Goal: Task Accomplishment & Management: Complete application form

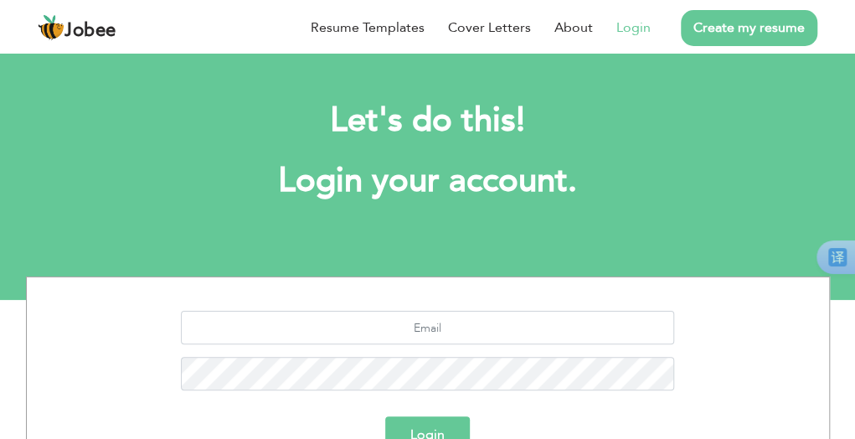
click at [628, 29] on link "Login" at bounding box center [634, 28] width 34 height 20
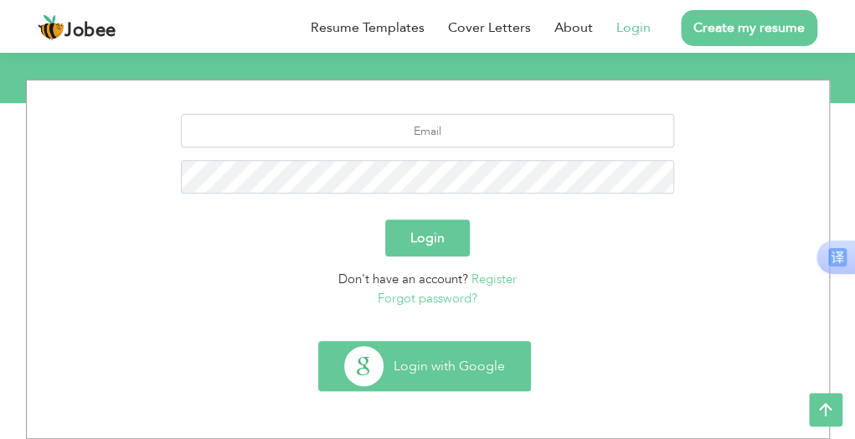
click at [410, 364] on button "Login with Google" at bounding box center [424, 366] width 211 height 49
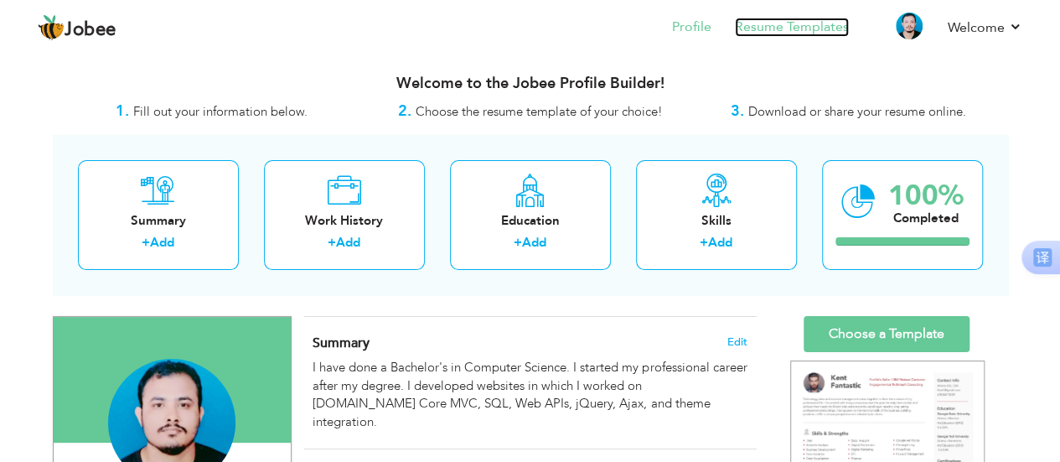
click at [772, 33] on link "Resume Templates" at bounding box center [792, 27] width 114 height 19
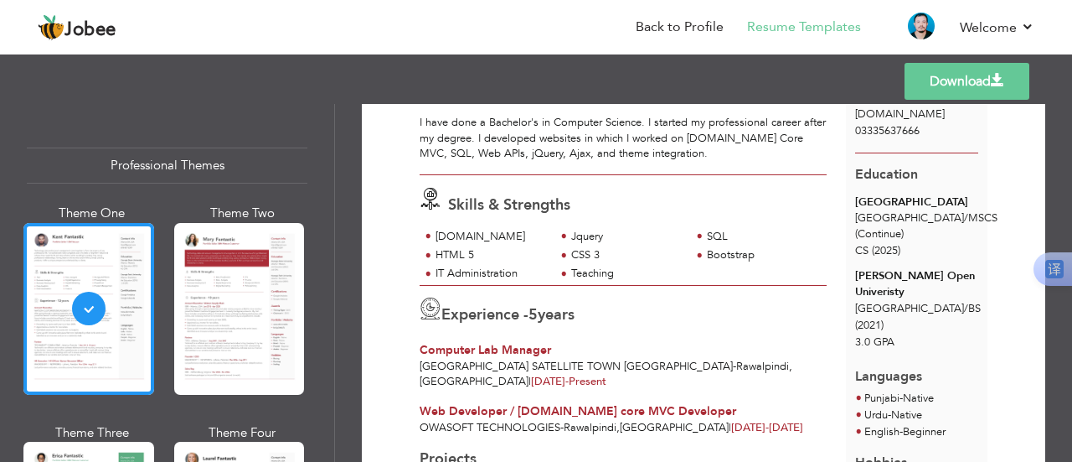
scroll to position [137, 0]
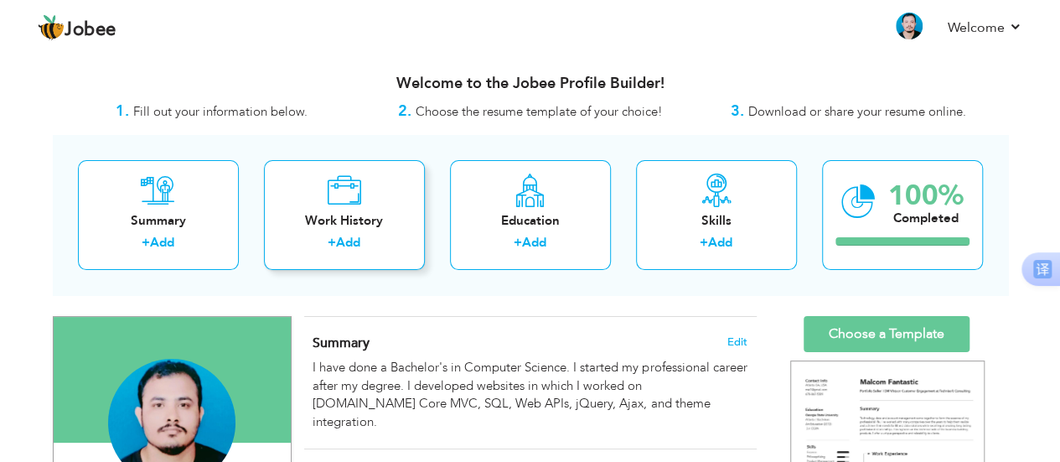
click at [325, 217] on div "Work History" at bounding box center [344, 221] width 134 height 18
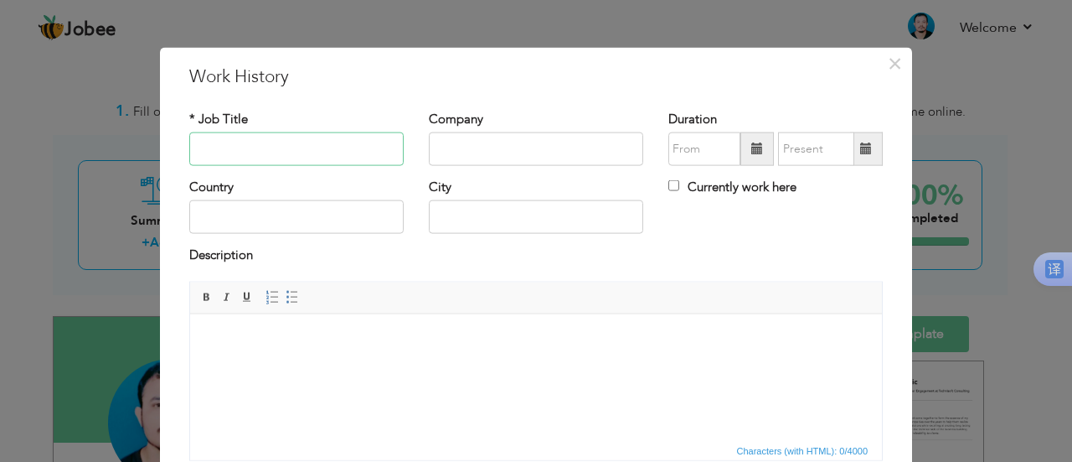
click at [313, 153] on input "text" at bounding box center [296, 149] width 214 height 34
type input "Teacher"
click at [449, 155] on input "text" at bounding box center [536, 149] width 214 height 34
type input "[GEOGRAPHIC_DATA]"
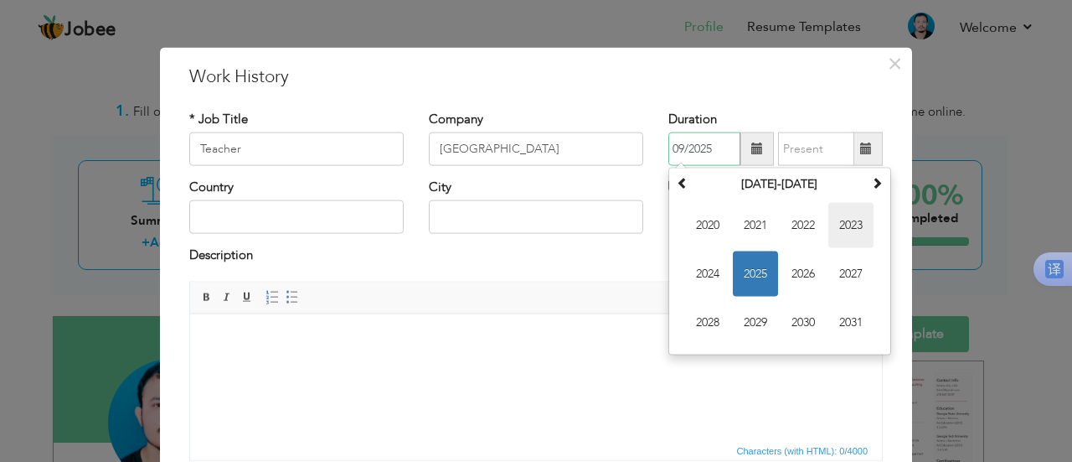
click at [856, 223] on span "2023" at bounding box center [851, 225] width 45 height 45
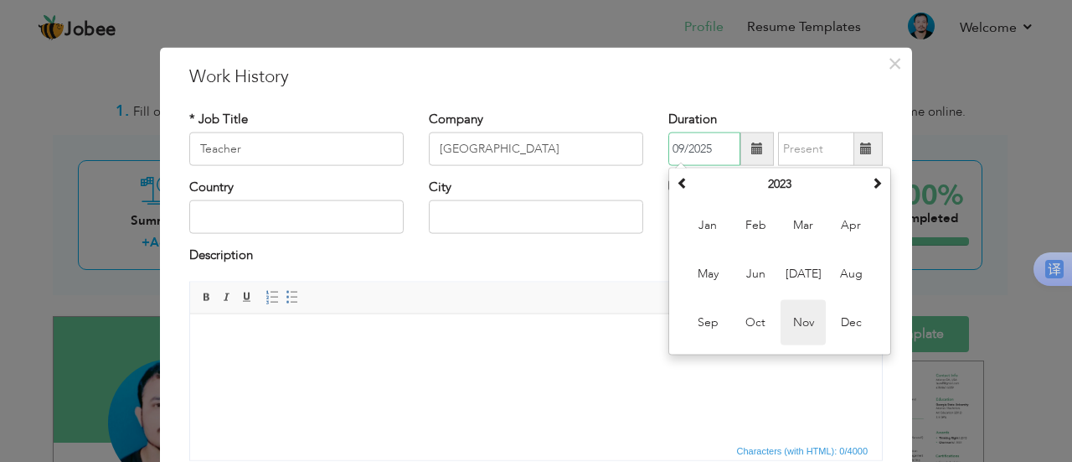
click at [794, 326] on span "Nov" at bounding box center [803, 322] width 45 height 45
type input "11/2023"
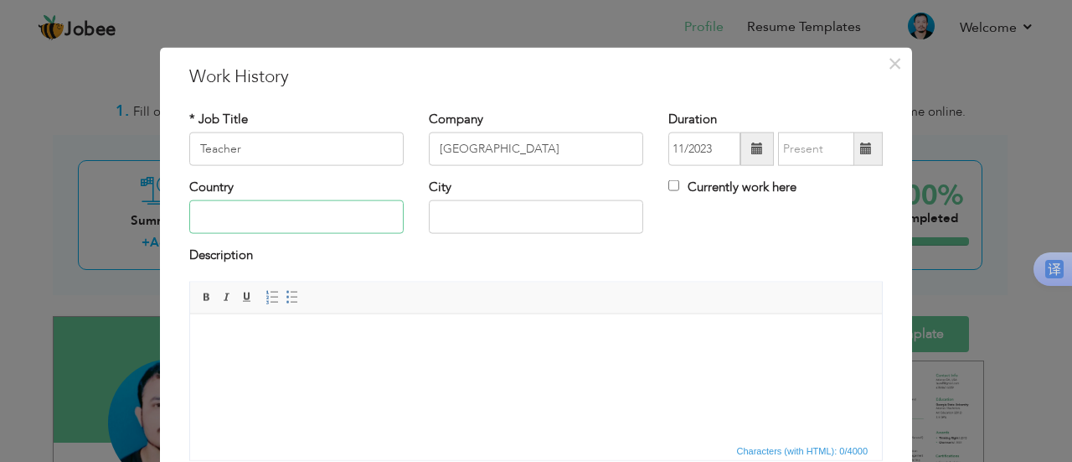
click at [245, 220] on input "text" at bounding box center [296, 217] width 214 height 34
type input "[GEOGRAPHIC_DATA]"
type input "Rawalpindi"
click at [669, 183] on input "Currently work here" at bounding box center [674, 185] width 11 height 11
checkbox input "true"
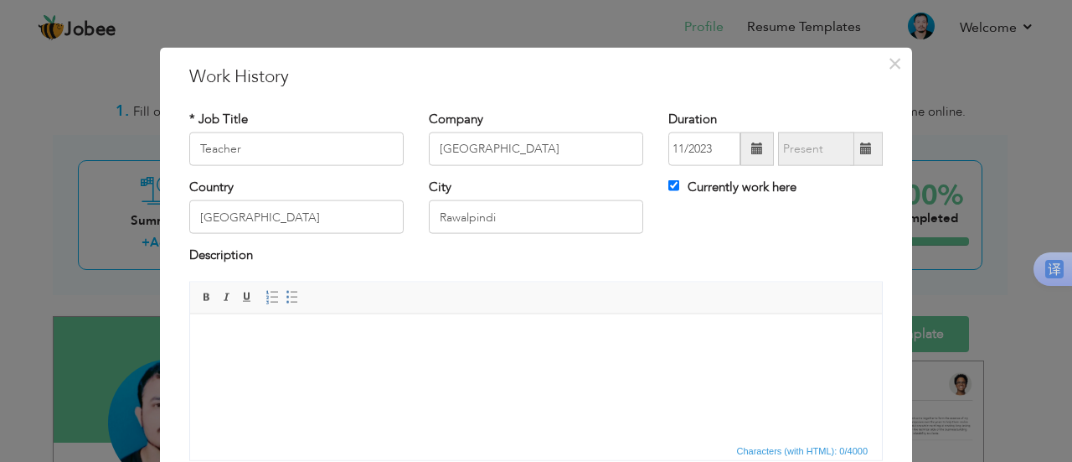
click at [224, 338] on body at bounding box center [536, 339] width 659 height 18
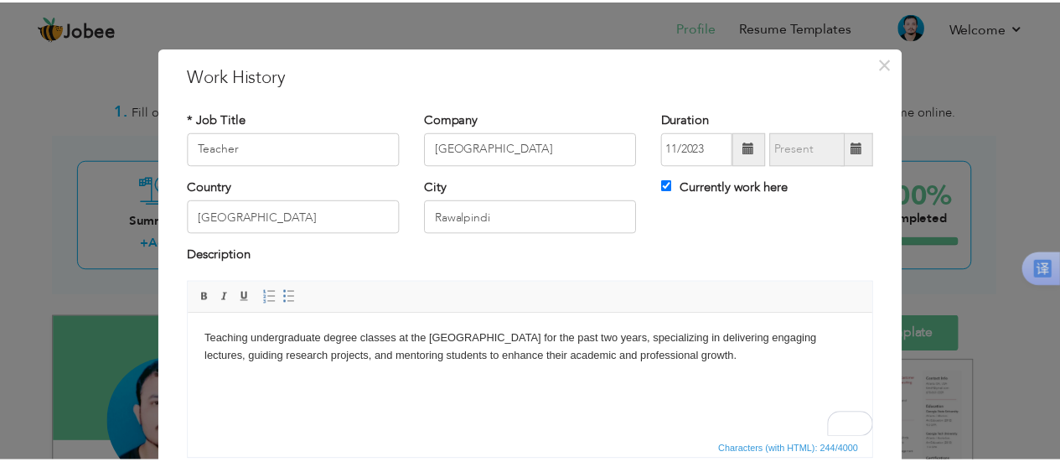
scroll to position [132, 0]
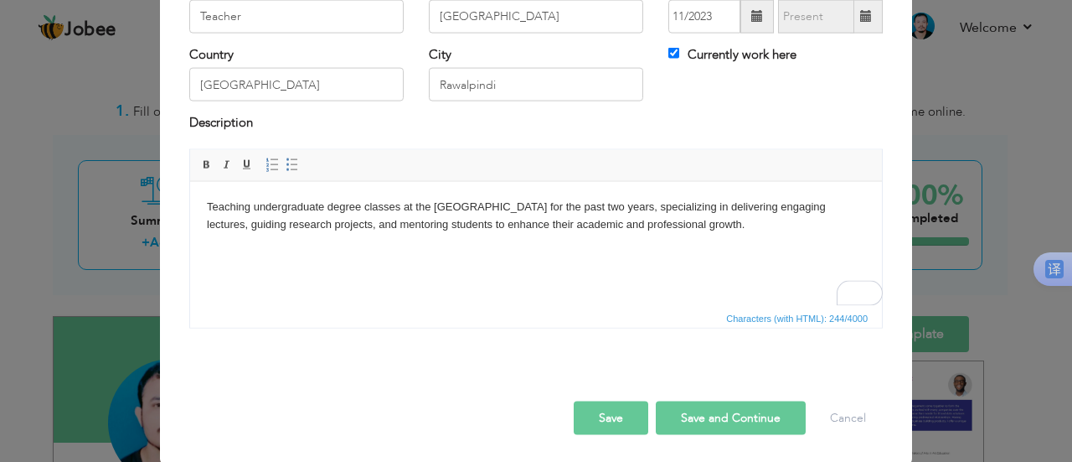
click at [600, 422] on button "Save" at bounding box center [611, 417] width 75 height 34
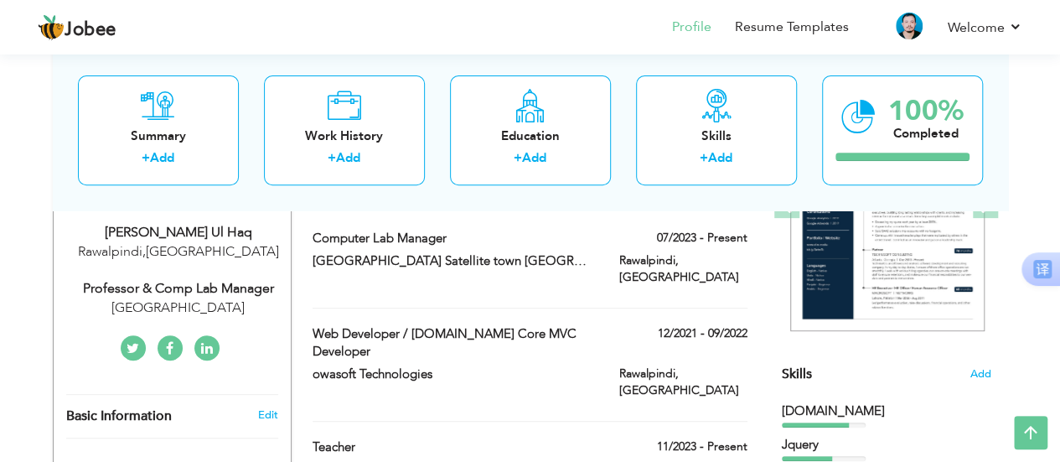
scroll to position [0, 0]
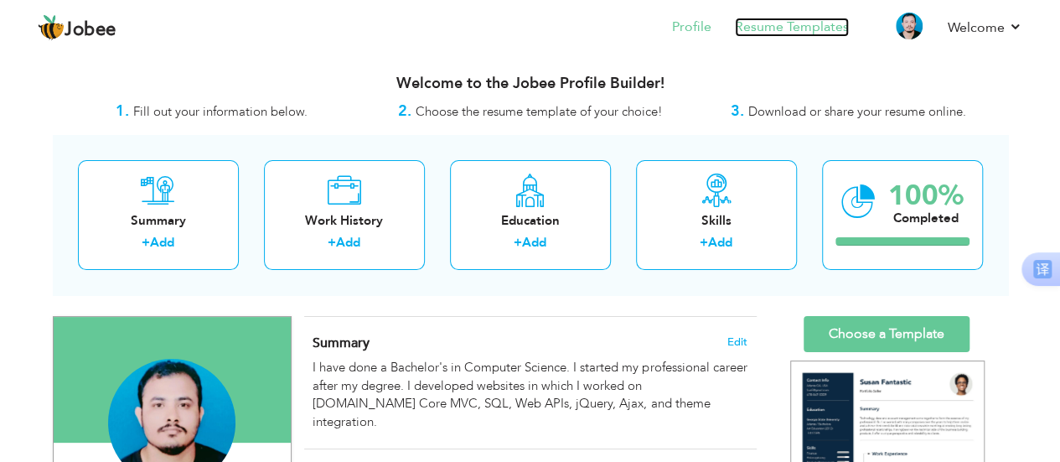
click at [803, 27] on link "Resume Templates" at bounding box center [792, 27] width 114 height 19
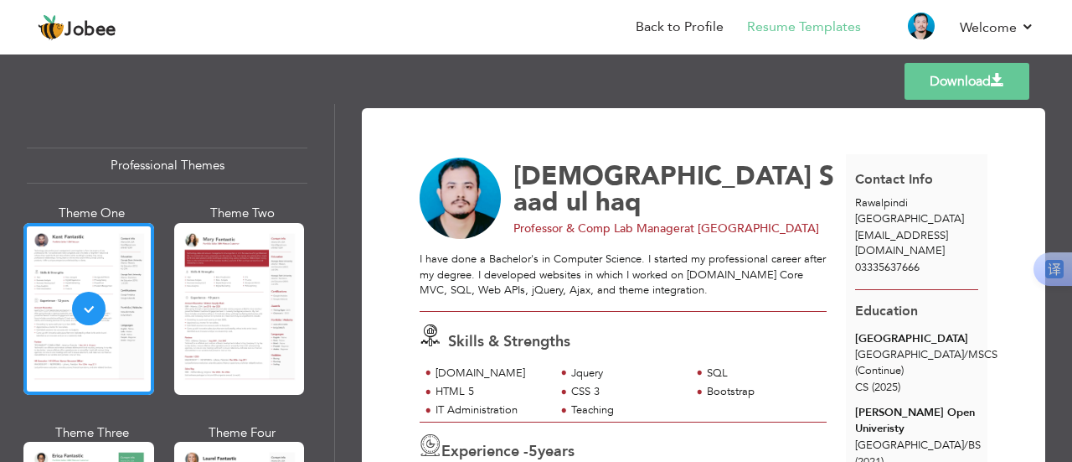
click at [934, 83] on link "Download" at bounding box center [967, 81] width 125 height 37
